Goal: Task Accomplishment & Management: Manage account settings

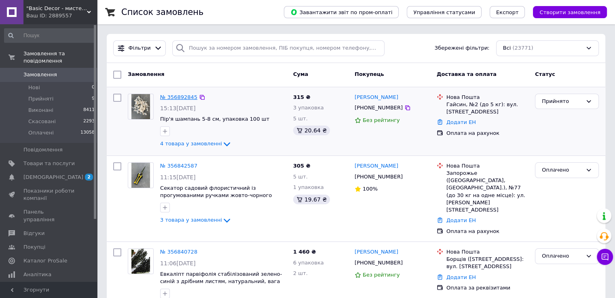
click at [176, 97] on link "№ 356892845" at bounding box center [178, 97] width 37 height 6
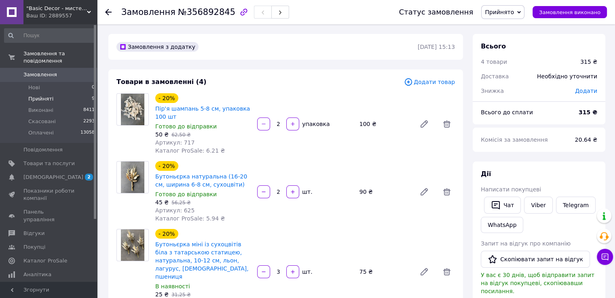
click at [45, 95] on span "Прийняті" at bounding box center [40, 98] width 25 height 7
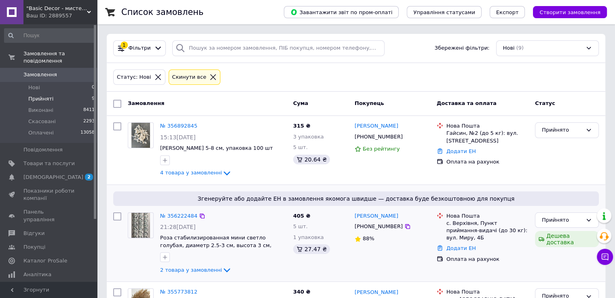
click at [417, 195] on span "Згенеруйте або додайте ЕН в замовлення якомога швидше — доставка буде безкоштов…" at bounding box center [355, 199] width 479 height 8
click at [189, 214] on link "№ 356222484" at bounding box center [178, 216] width 37 height 6
click at [45, 129] on span "Оплачені" at bounding box center [40, 132] width 25 height 7
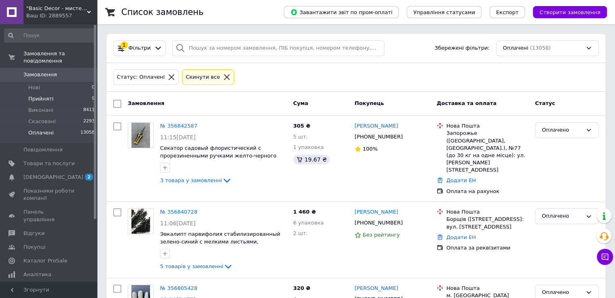
click at [53, 93] on li "Прийняті 9" at bounding box center [49, 98] width 99 height 11
